Goal: Task Accomplishment & Management: Use online tool/utility

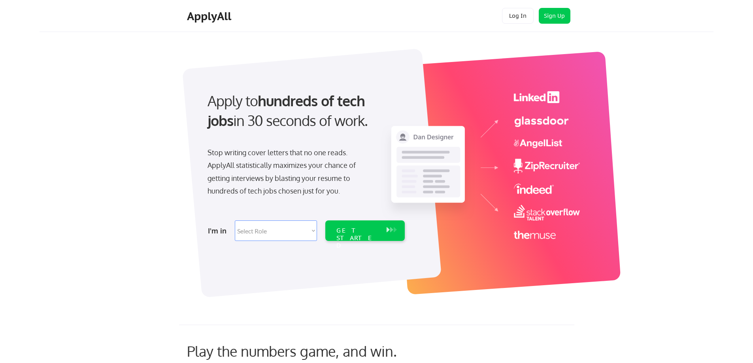
click at [286, 230] on select "Select Role Software Engineering Product Management Customer Success Sales UI/U…" at bounding box center [276, 230] width 82 height 21
select select ""engineering""
click at [235, 220] on select "Select Role Software Engineering Product Management Customer Success Sales UI/U…" at bounding box center [276, 230] width 82 height 21
select select ""engineering""
click at [382, 234] on div "GET STARTED" at bounding box center [357, 230] width 50 height 21
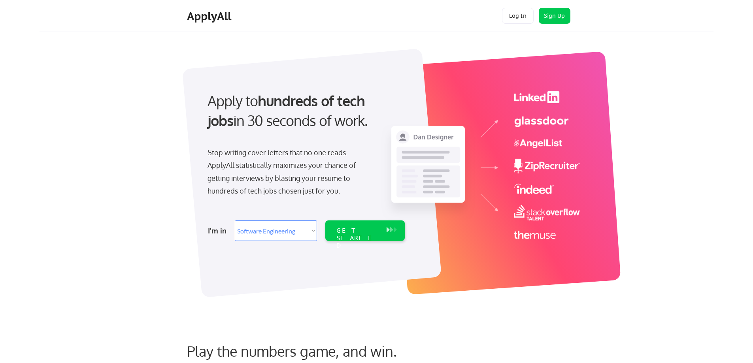
select select ""engineering""
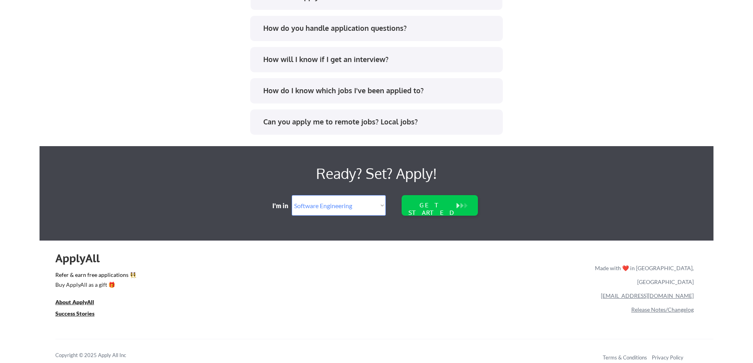
scroll to position [1612, 0]
